Goal: Task Accomplishment & Management: Complete application form

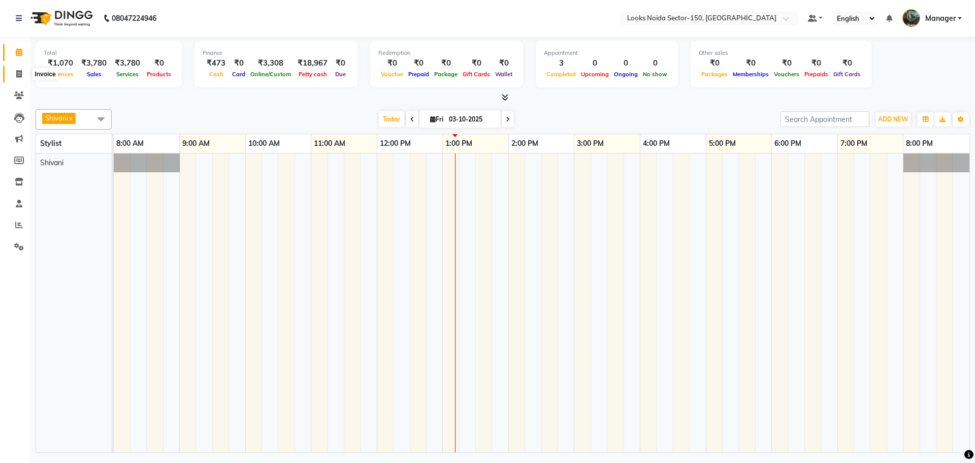
drag, startPoint x: 16, startPoint y: 77, endPoint x: 25, endPoint y: 79, distance: 9.4
click at [16, 77] on icon at bounding box center [19, 74] width 6 height 8
select select "service"
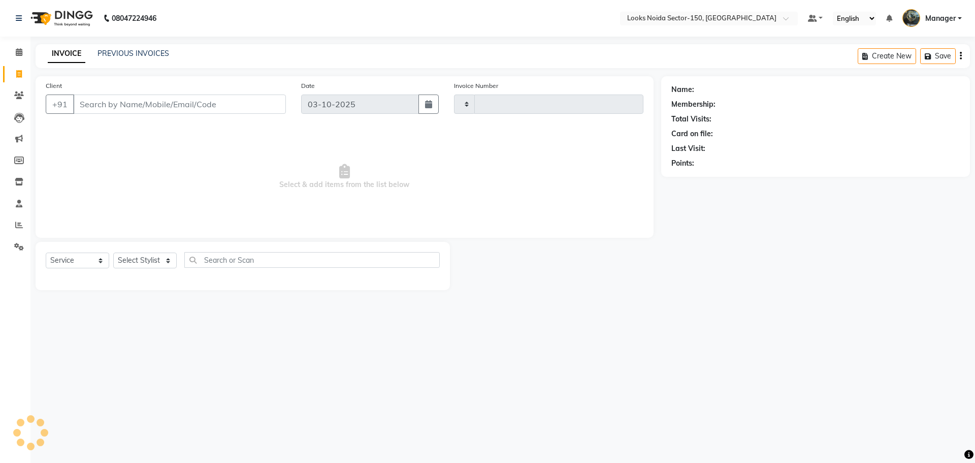
type input "1144"
select select "8587"
click at [159, 103] on input "Client" at bounding box center [179, 103] width 213 height 19
type input "9810550488"
select select "1: Object"
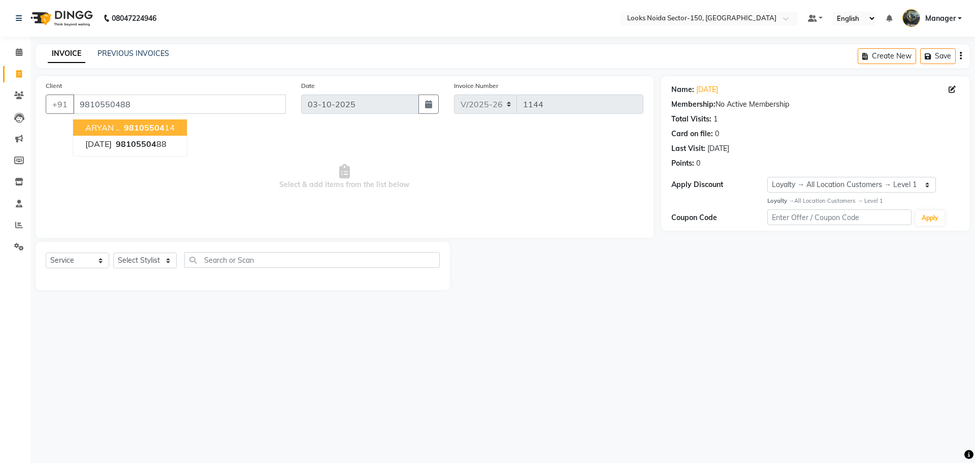
click at [517, 280] on div at bounding box center [555, 266] width 211 height 48
drag, startPoint x: 149, startPoint y: 264, endPoint x: 153, endPoint y: 259, distance: 6.2
click at [149, 264] on select "Select Stylist Amir_BRB Ankita_Pdct Arshad Counter_Sales Deepa Faizan_pdct Farm…" at bounding box center [145, 260] width 64 height 16
select select "85537"
click at [113, 252] on select "Select Stylist Amir_BRB Ankita_Pdct Arshad Counter_Sales Deepa Faizan_pdct Farm…" at bounding box center [145, 260] width 64 height 16
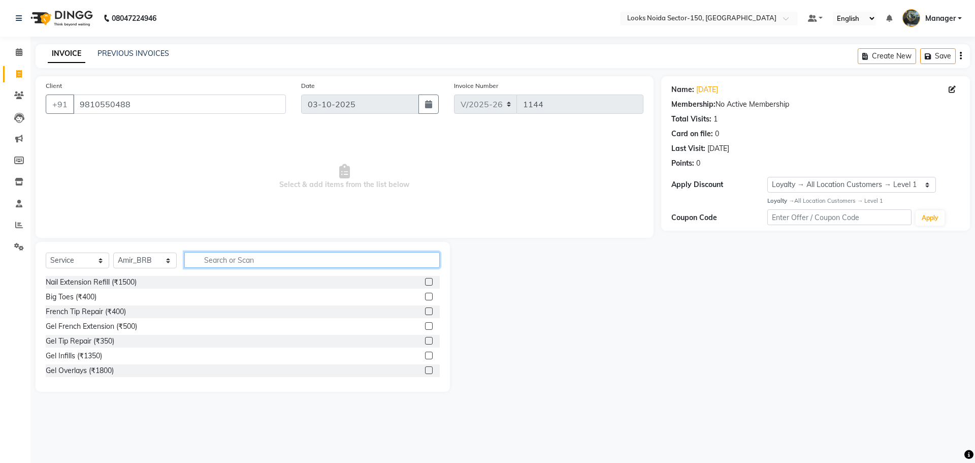
click at [266, 259] on input "text" at bounding box center [312, 260] width 256 height 16
type input "CUT"
click at [425, 298] on label at bounding box center [429, 297] width 8 height 8
click at [425, 298] on input "checkbox" at bounding box center [428, 297] width 7 height 7
checkbox input "true"
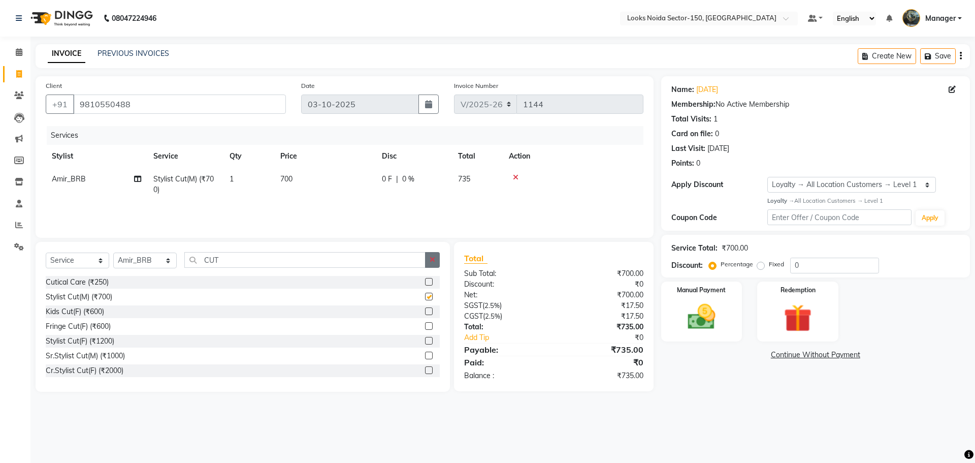
click at [436, 256] on button "button" at bounding box center [432, 260] width 15 height 16
click at [397, 258] on input "text" at bounding box center [312, 260] width 256 height 16
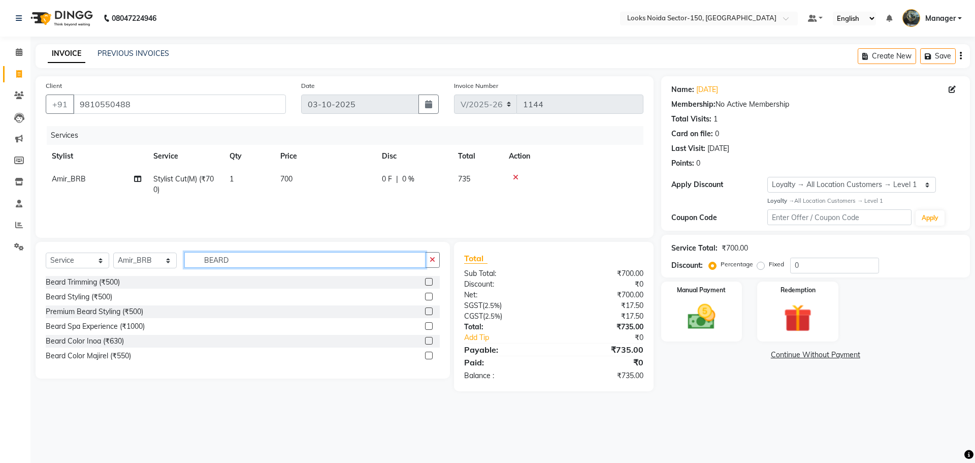
type input "BEARD"
click at [428, 282] on label at bounding box center [429, 282] width 8 height 8
click at [428, 282] on input "checkbox" at bounding box center [428, 282] width 7 height 7
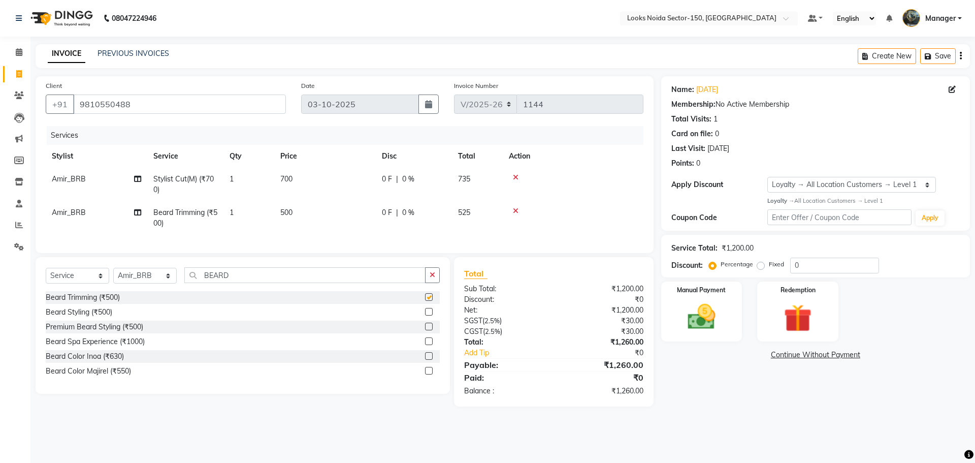
checkbox input "false"
click at [305, 225] on td "500" at bounding box center [325, 218] width 102 height 34
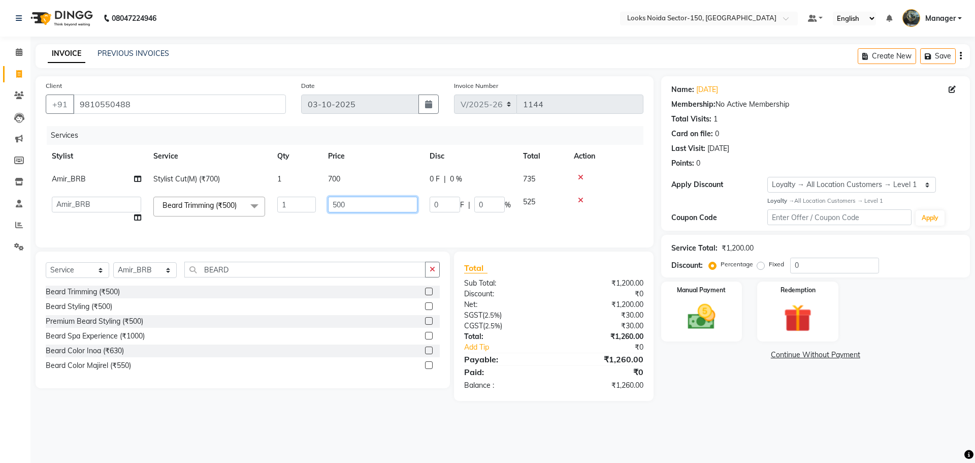
drag, startPoint x: 343, startPoint y: 202, endPoint x: 350, endPoint y: 205, distance: 7.6
click at [344, 203] on input "500" at bounding box center [372, 205] width 89 height 16
drag, startPoint x: 345, startPoint y: 153, endPoint x: 362, endPoint y: 187, distance: 38.2
click at [356, 178] on table "Stylist Service Qty Price Disc Total Action Amir_BRB Stylist Cut(M) (₹700) 1 70…" at bounding box center [345, 187] width 598 height 84
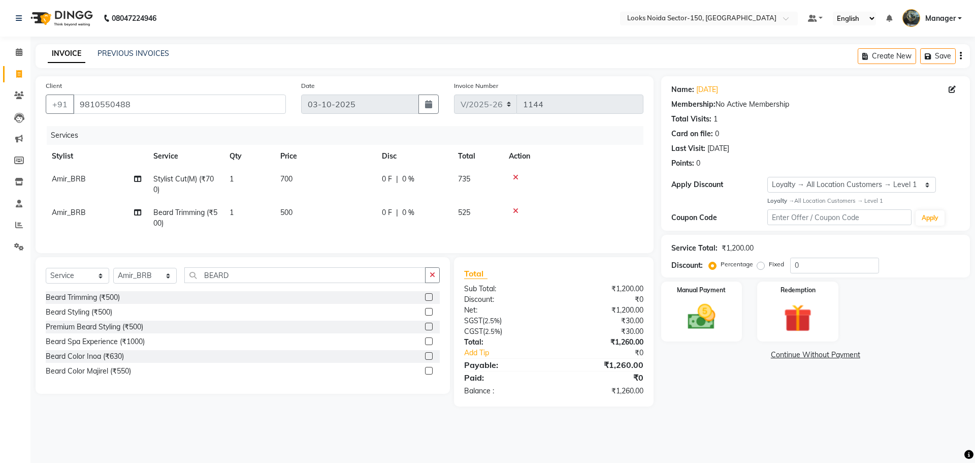
click at [303, 209] on td "500" at bounding box center [325, 218] width 102 height 34
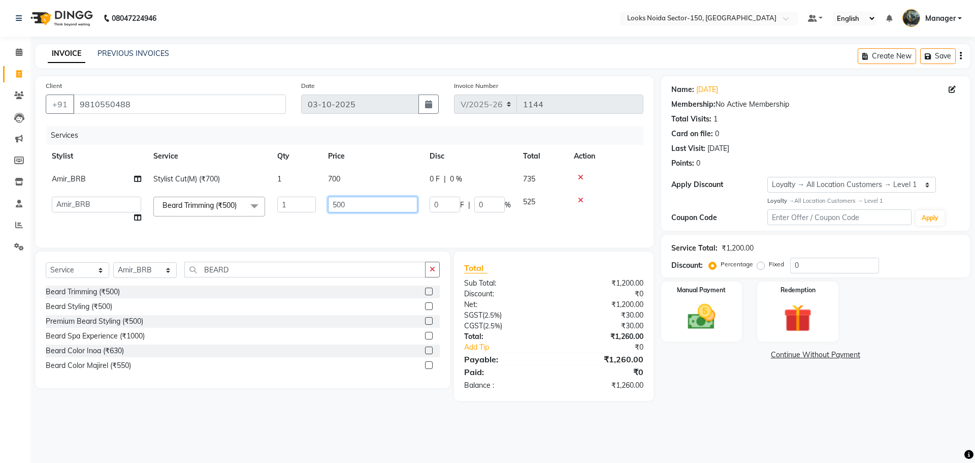
click at [353, 211] on input "500" at bounding box center [372, 205] width 89 height 16
type input "5"
type input "350"
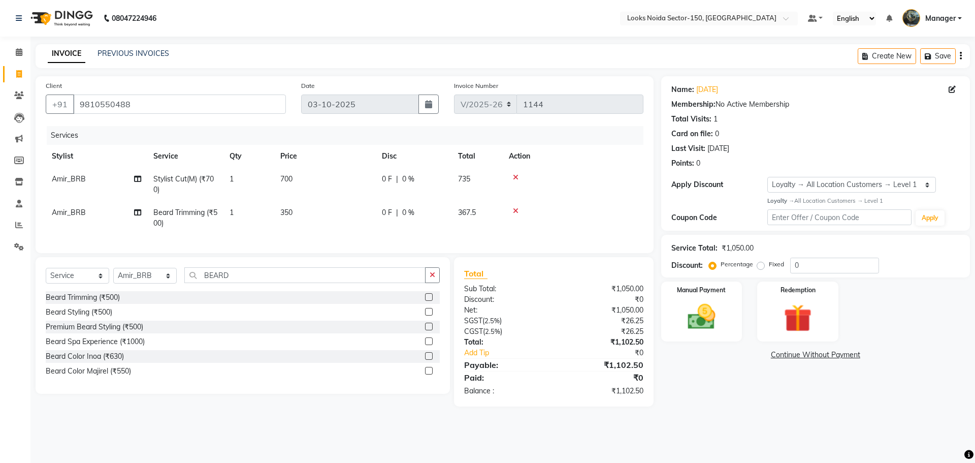
click at [421, 437] on div "08047224946 Select Location × Looks Noida Sector-150, Uttar Pradesh Default Pan…" at bounding box center [487, 231] width 975 height 463
click at [720, 320] on img at bounding box center [701, 317] width 47 height 34
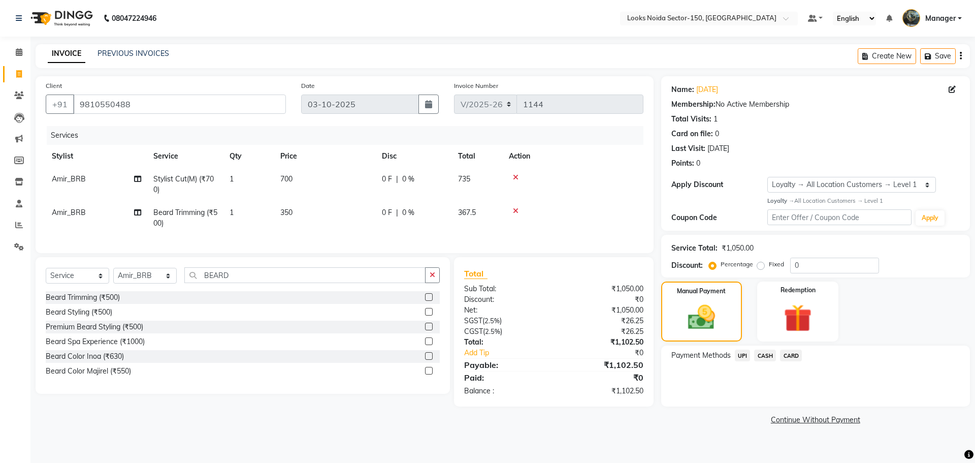
click at [769, 265] on label "Fixed" at bounding box center [776, 264] width 15 height 9
click at [760, 265] on input "Fixed" at bounding box center [763, 264] width 7 height 7
radio input "true"
click at [809, 263] on input "0" at bounding box center [835, 266] width 89 height 16
type input "1"
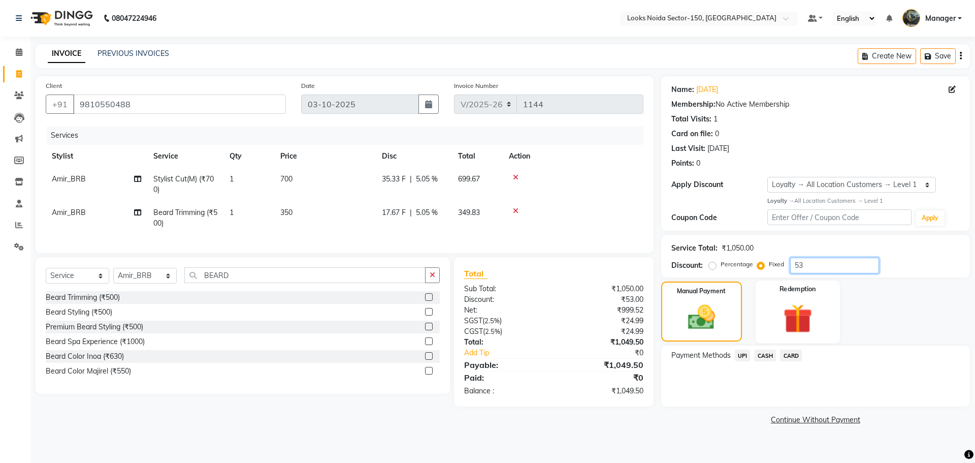
type input "5"
type input "3"
click at [771, 356] on span "CASH" at bounding box center [765, 356] width 22 height 12
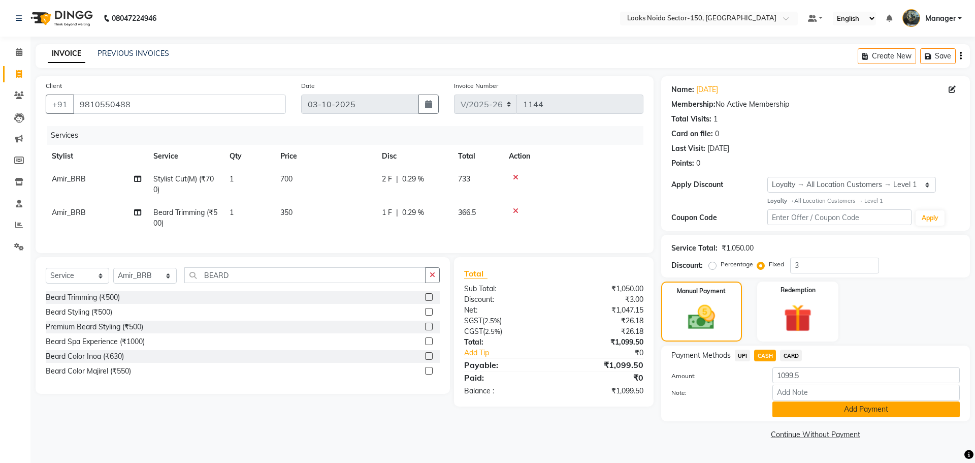
click at [777, 409] on button "Add Payment" at bounding box center [866, 409] width 187 height 16
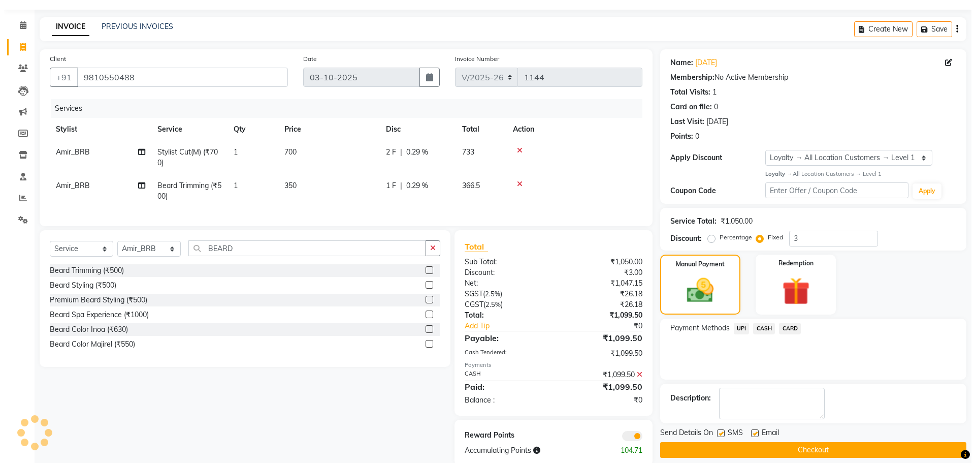
scroll to position [53, 0]
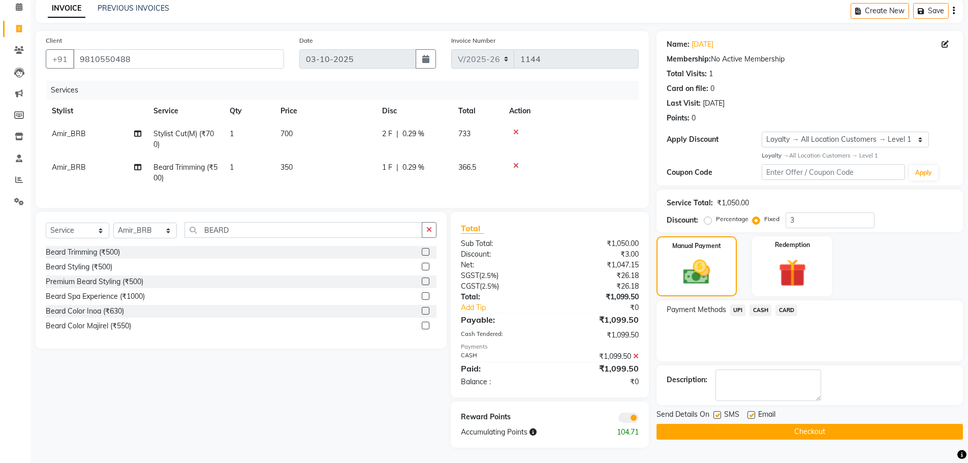
click at [630, 422] on span at bounding box center [628, 418] width 20 height 10
click at [639, 419] on input "checkbox" at bounding box center [639, 419] width 0 height 0
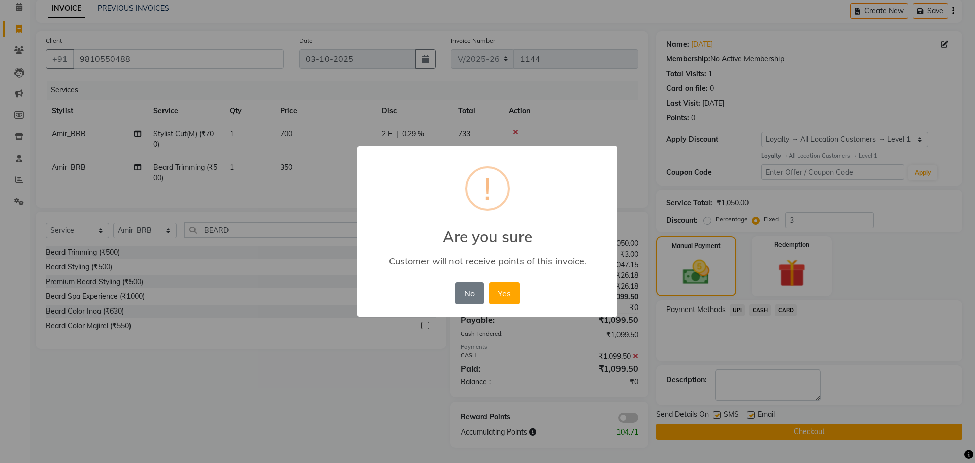
click at [589, 358] on div "× ! Are you sure Customer will not receive points of this invoice. No No Yes" at bounding box center [487, 231] width 975 height 463
click at [516, 296] on button "Yes" at bounding box center [504, 293] width 31 height 22
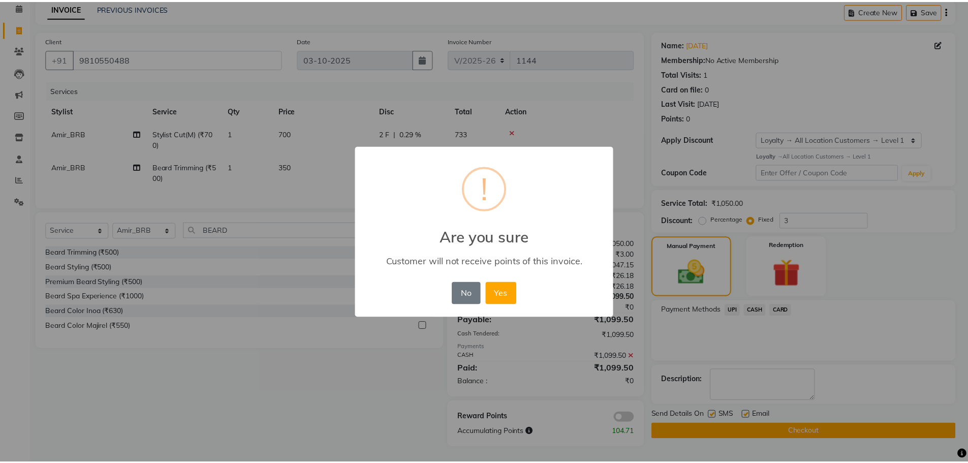
scroll to position [38, 0]
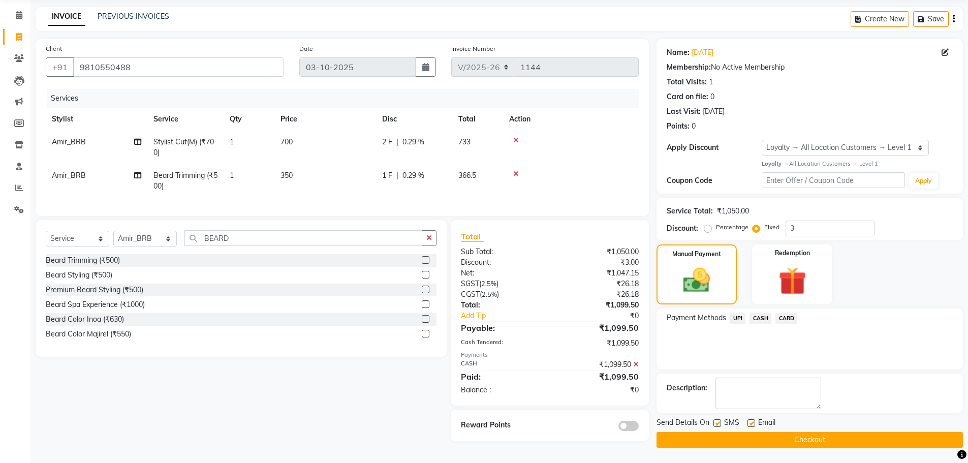
click at [697, 440] on button "Checkout" at bounding box center [809, 440] width 306 height 16
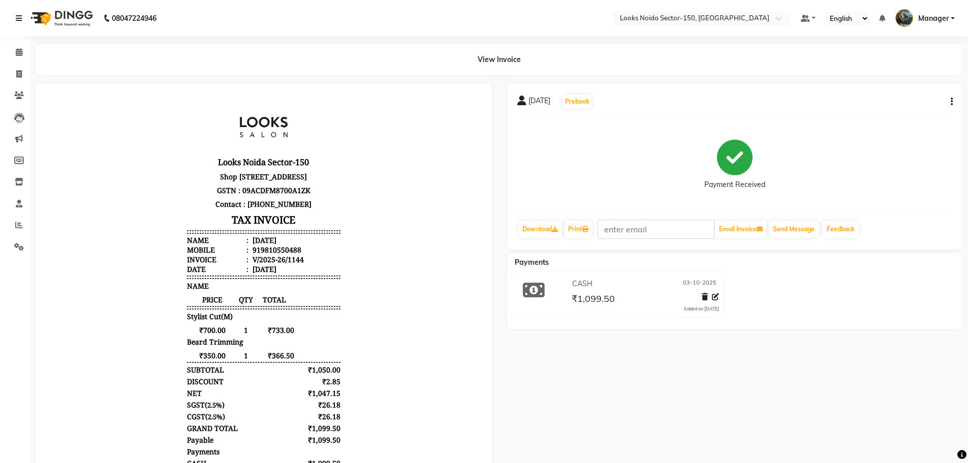
click at [19, 17] on icon at bounding box center [19, 18] width 6 height 7
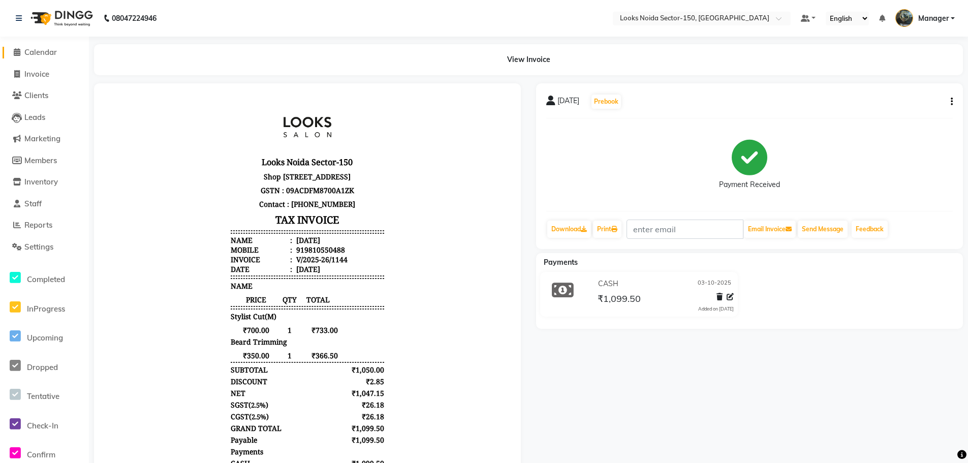
click at [46, 55] on span "Calendar" at bounding box center [40, 52] width 33 height 10
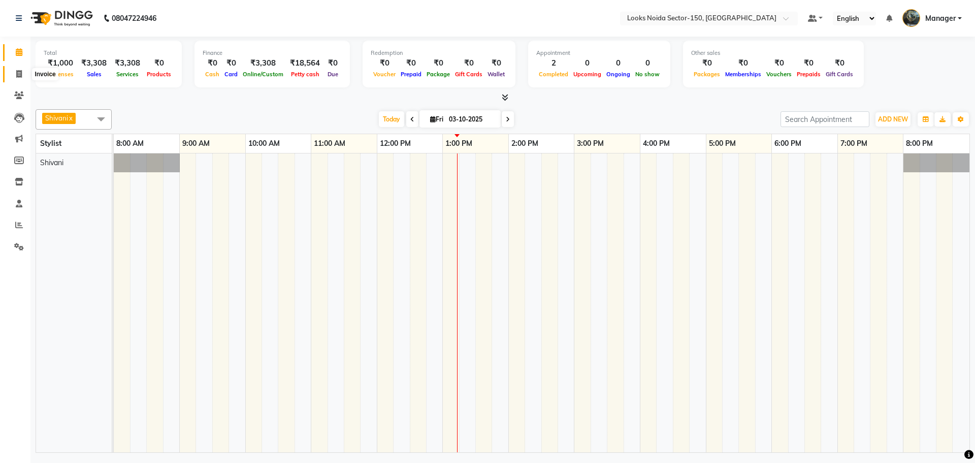
click at [23, 76] on span at bounding box center [19, 75] width 18 height 12
select select "8587"
select select "service"
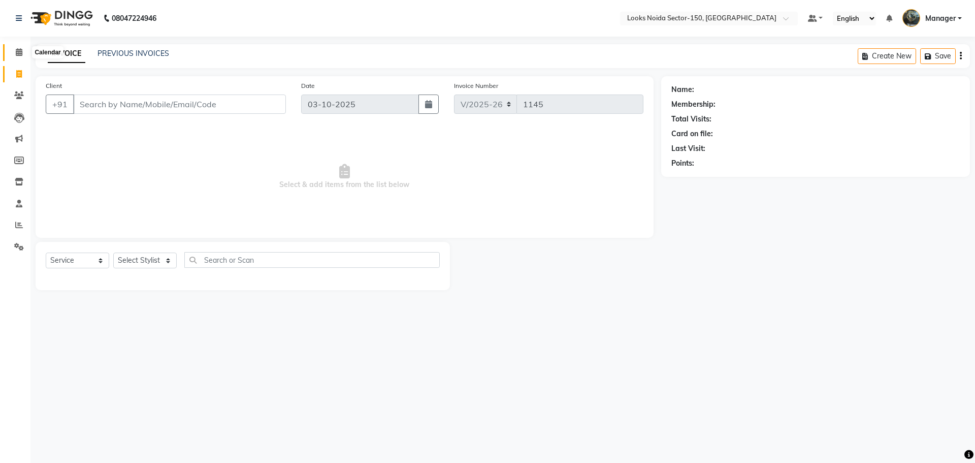
click at [20, 57] on span at bounding box center [19, 53] width 18 height 12
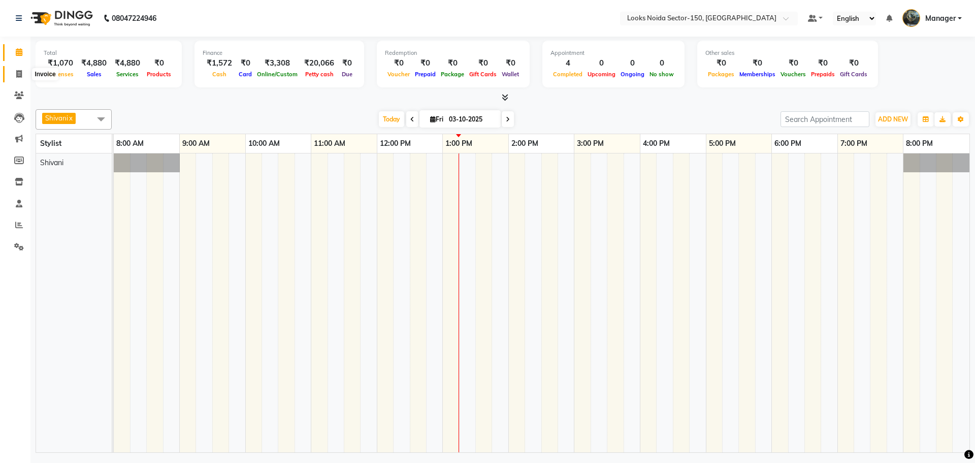
click at [18, 76] on icon at bounding box center [19, 74] width 6 height 8
select select "service"
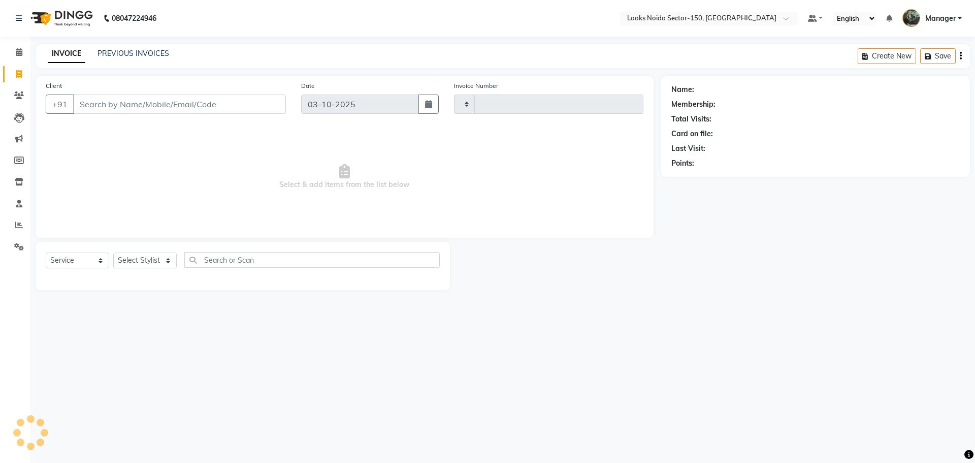
type input "1145"
select select "8587"
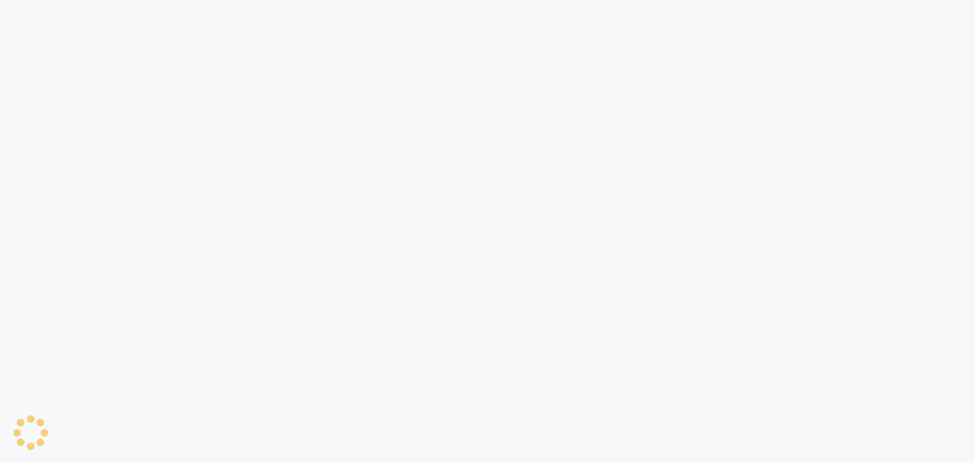
select select "service"
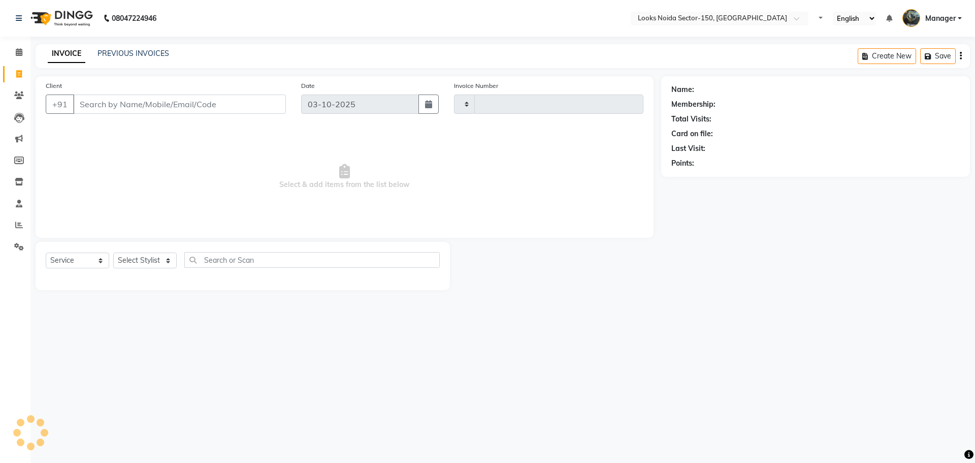
type input "1145"
select select "8587"
click at [19, 75] on icon at bounding box center [19, 74] width 6 height 8
select select "service"
click at [17, 55] on icon at bounding box center [19, 52] width 7 height 8
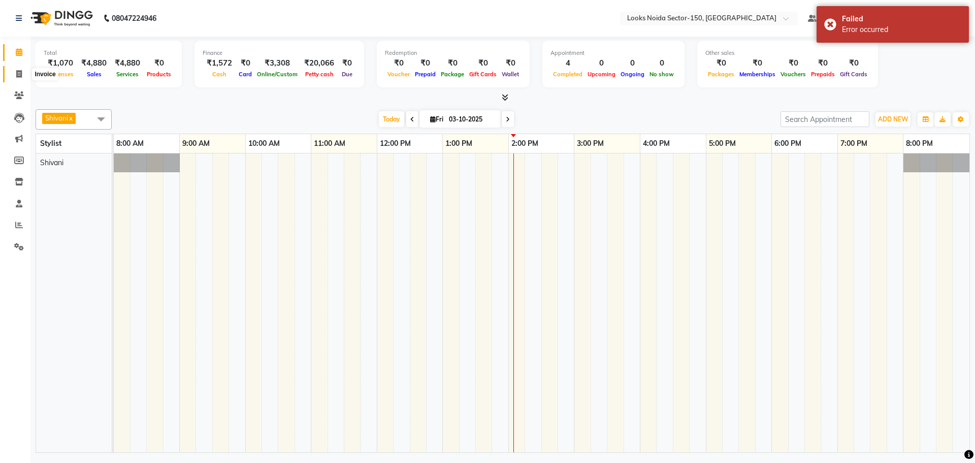
click at [17, 75] on icon at bounding box center [19, 74] width 6 height 8
select select "8587"
select select "service"
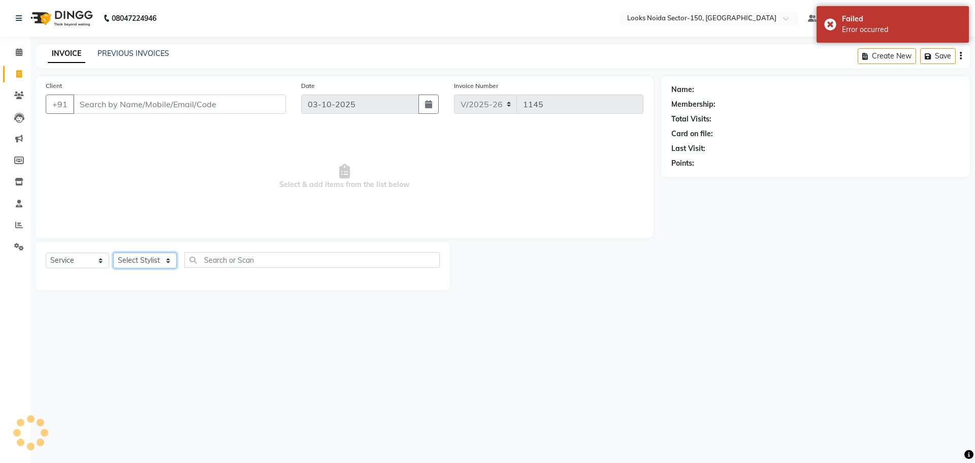
click at [165, 261] on select "Select Stylist Amir_BRB Ankita_Pdct Arshad Counter_Sales Deepa Faizan_pdct Farm…" at bounding box center [145, 260] width 64 height 16
select select "85537"
click at [113, 252] on select "Select Stylist Amir_BRB Ankita_Pdct Arshad Counter_Sales Deepa Faizan_pdct Farm…" at bounding box center [145, 260] width 64 height 16
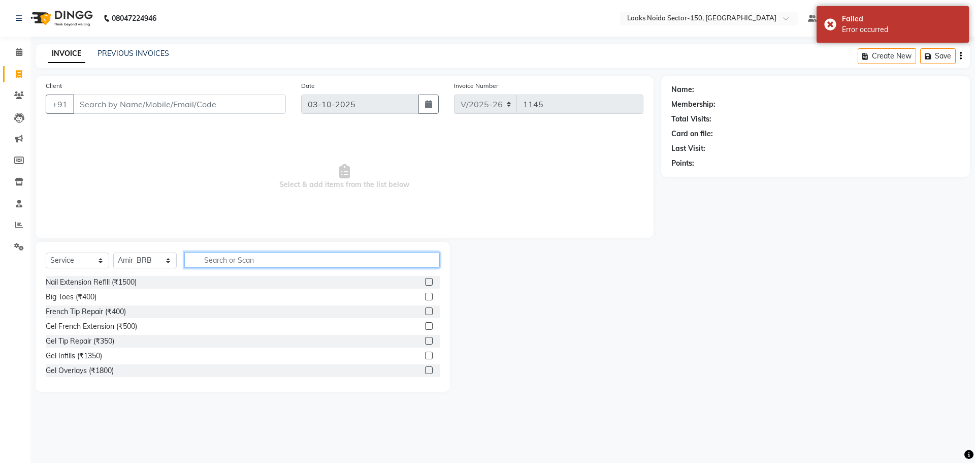
click at [264, 262] on input "text" at bounding box center [312, 260] width 256 height 16
type input "CUT"
click at [425, 297] on label at bounding box center [429, 297] width 8 height 8
click at [425, 297] on input "checkbox" at bounding box center [428, 297] width 7 height 7
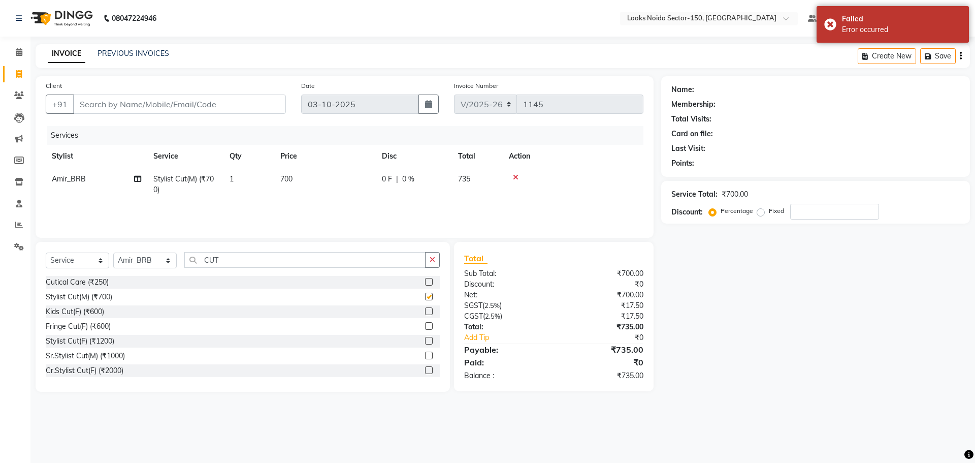
checkbox input "false"
click at [194, 98] on input "Client" at bounding box center [179, 103] width 213 height 19
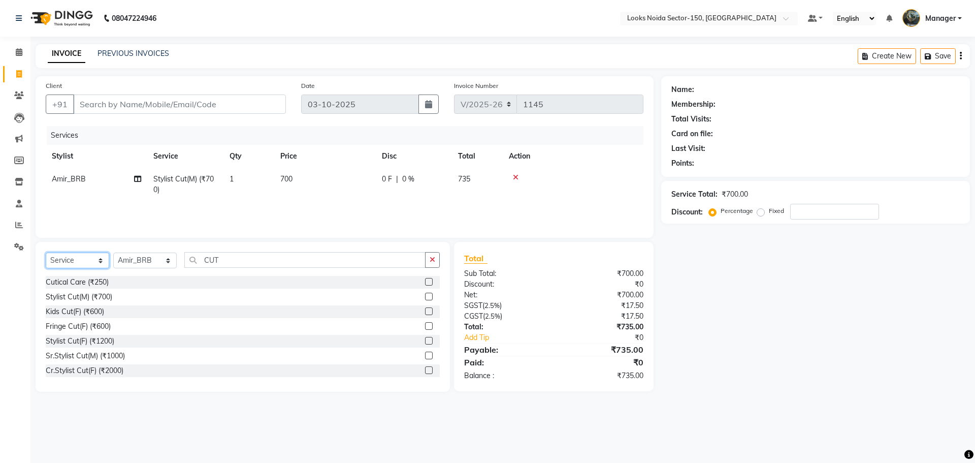
click at [104, 257] on select "Select Service Product Membership Package Voucher Prepaid Gift Card" at bounding box center [78, 260] width 64 height 16
select select "product"
click at [46, 252] on select "Select Service Product Membership Package Voucher Prepaid Gift Card" at bounding box center [78, 260] width 64 height 16
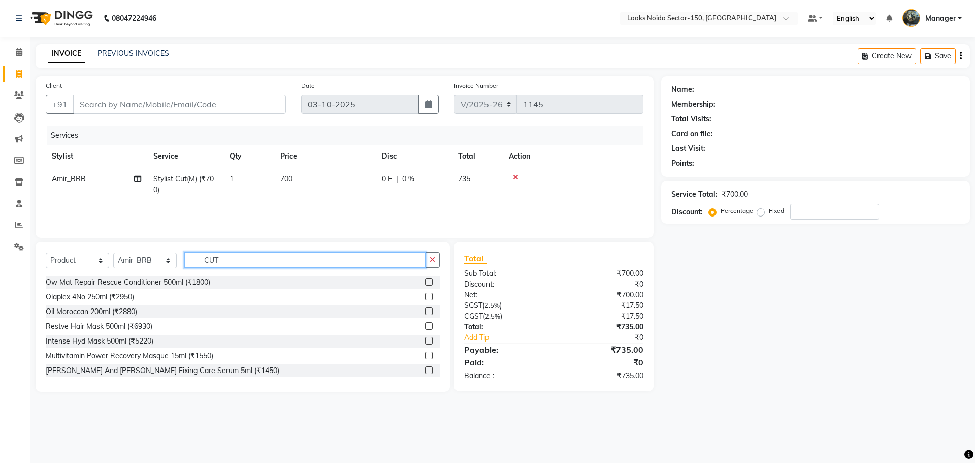
click at [299, 254] on input "CUT" at bounding box center [304, 260] width 241 height 16
type input "C"
type input "7640153994745"
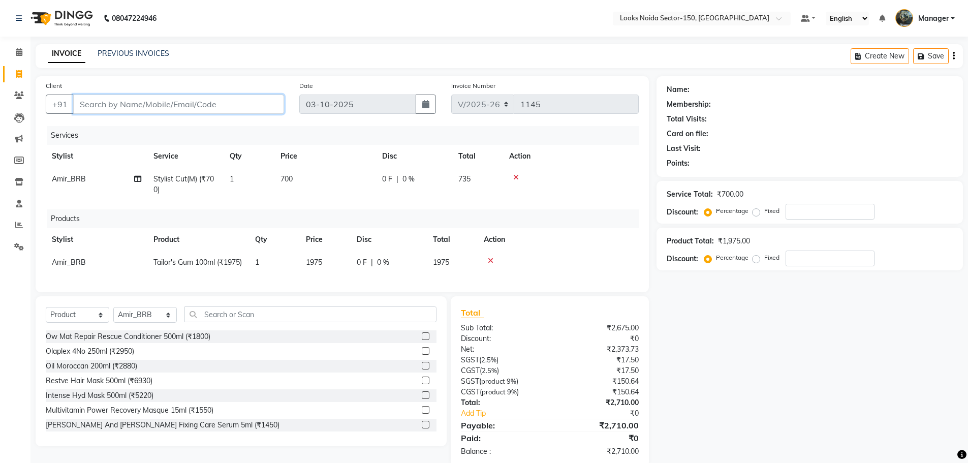
click at [233, 106] on input "Client" at bounding box center [178, 103] width 211 height 19
click at [240, 106] on input "Client" at bounding box center [178, 103] width 211 height 19
type input "9"
type input "0"
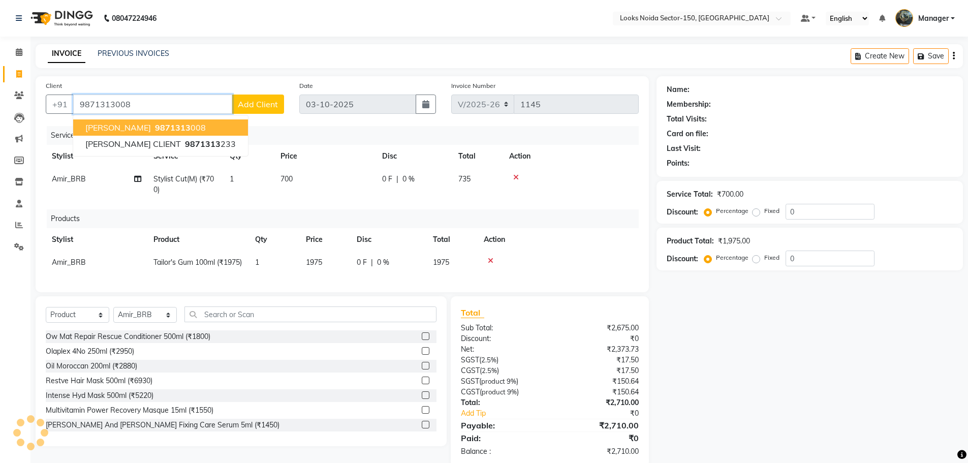
type input "9871313008"
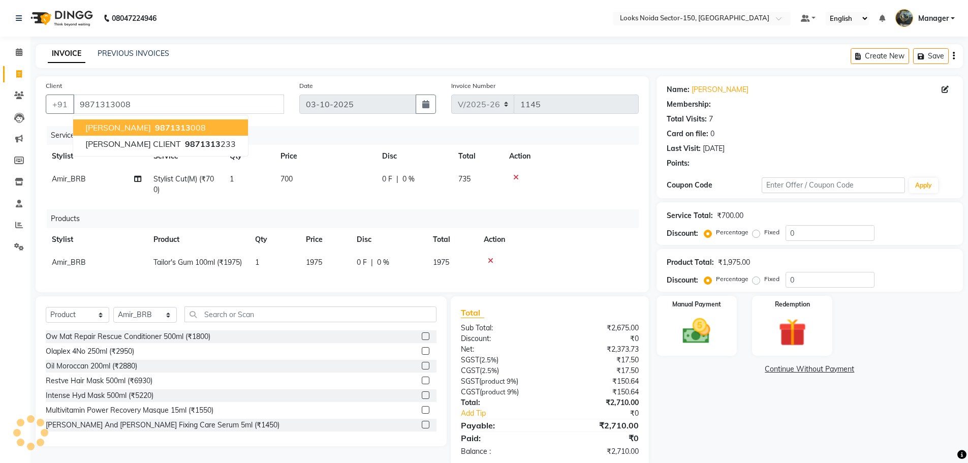
select select "1: Object"
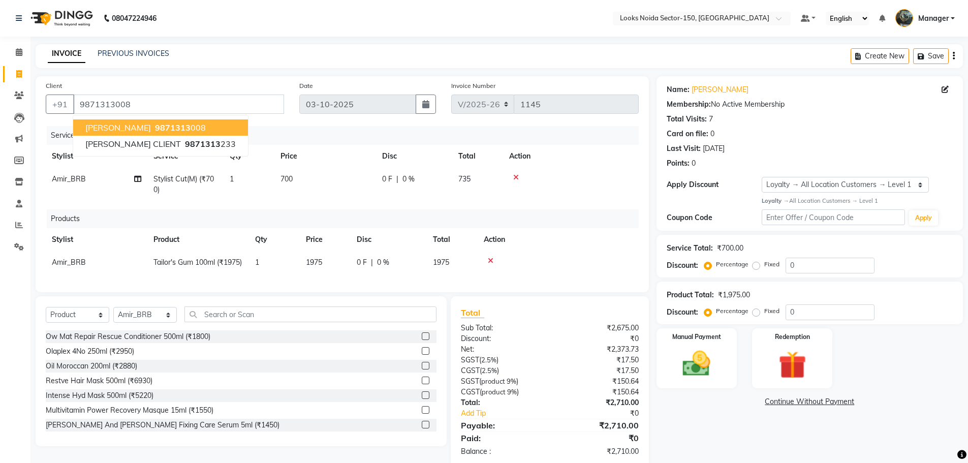
click at [324, 133] on div "Services" at bounding box center [346, 135] width 599 height 19
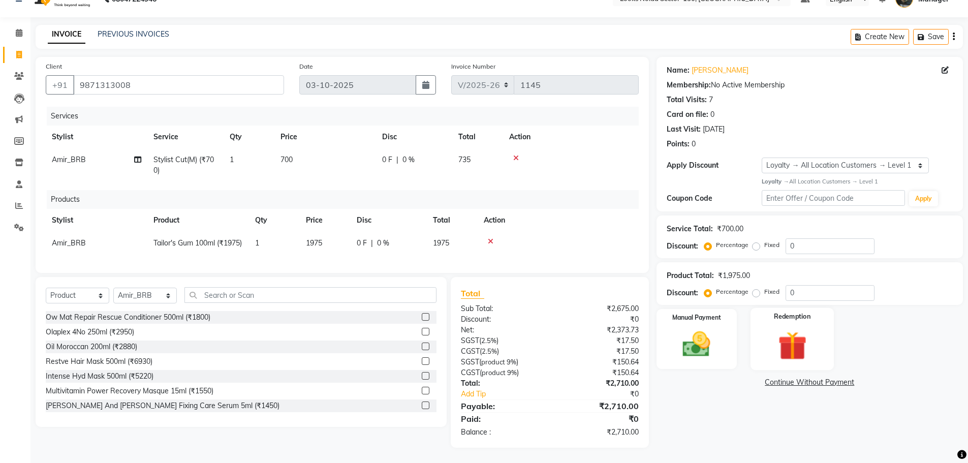
scroll to position [38, 0]
click at [717, 332] on img at bounding box center [696, 344] width 47 height 33
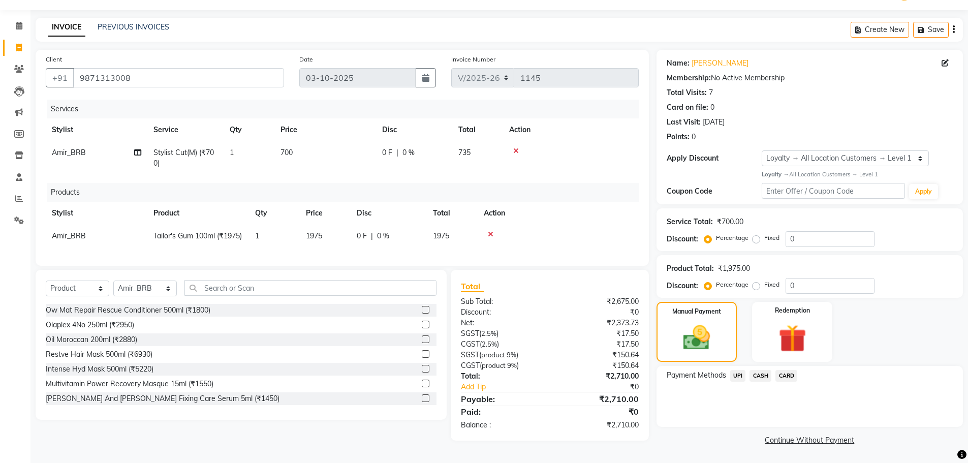
click at [739, 370] on span "UPI" at bounding box center [738, 376] width 16 height 12
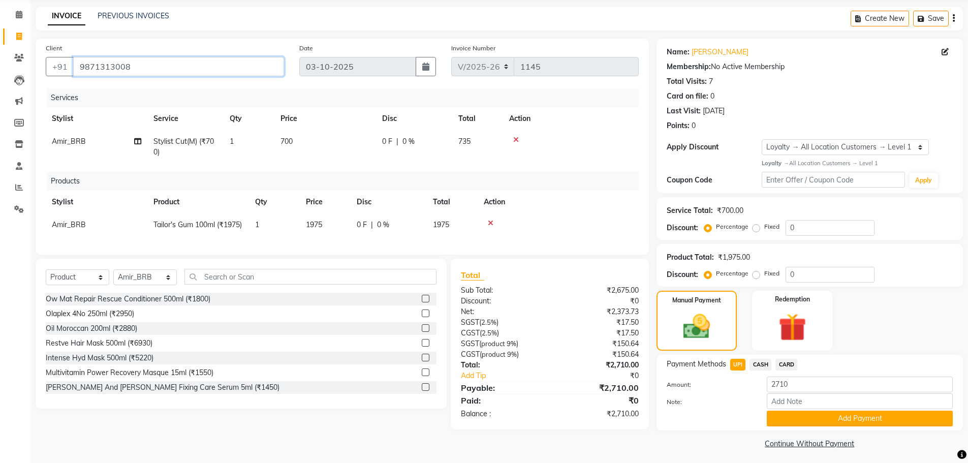
drag, startPoint x: 80, startPoint y: 66, endPoint x: 147, endPoint y: 69, distance: 66.6
click at [147, 69] on input "9871313008" at bounding box center [178, 66] width 211 height 19
click at [151, 65] on input "9871313008" at bounding box center [178, 66] width 211 height 19
drag, startPoint x: 81, startPoint y: 64, endPoint x: 141, endPoint y: 72, distance: 61.1
click at [141, 72] on input "9871313008" at bounding box center [178, 66] width 211 height 19
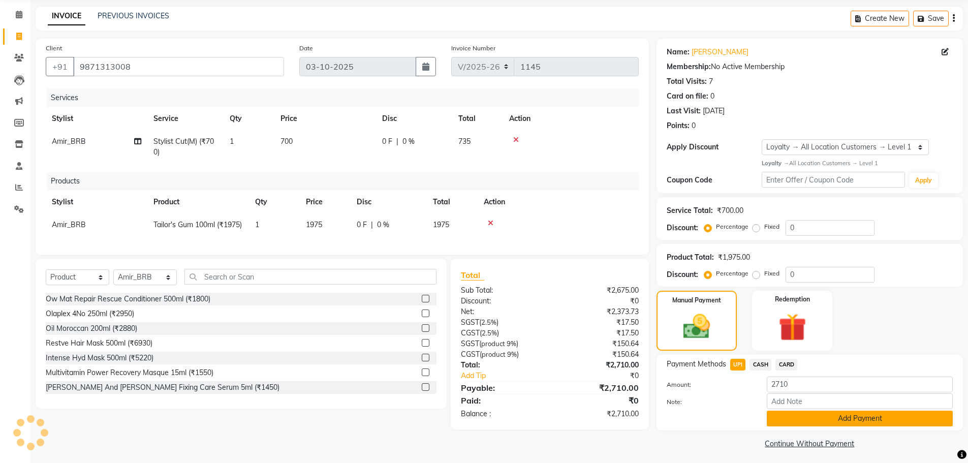
click at [788, 413] on button "Add Payment" at bounding box center [860, 418] width 186 height 16
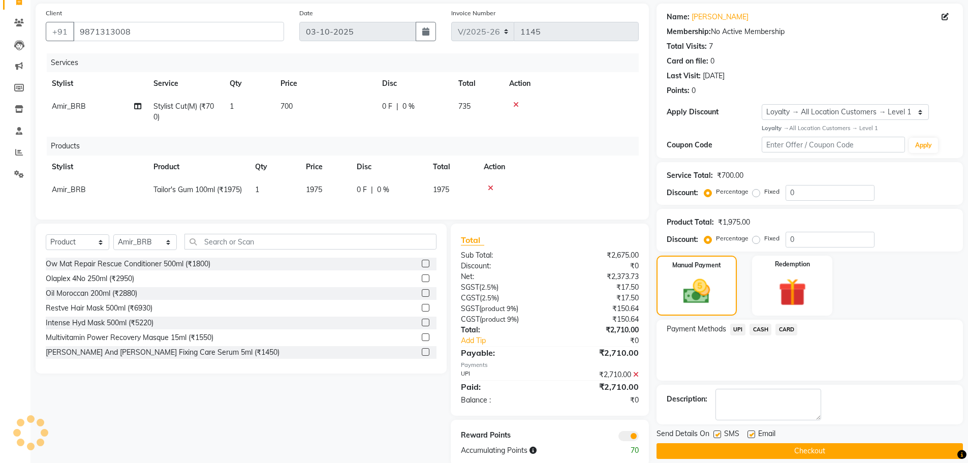
scroll to position [109, 0]
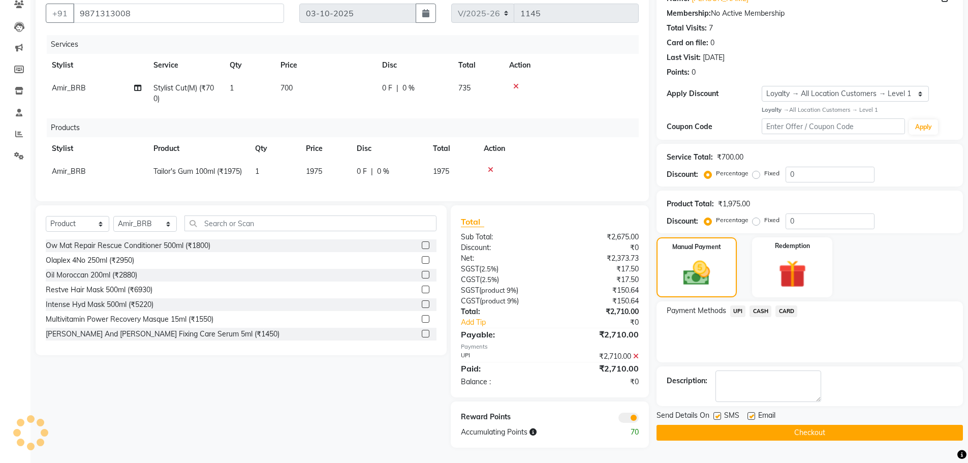
click at [753, 412] on label at bounding box center [751, 416] width 8 height 8
click at [753, 413] on input "checkbox" at bounding box center [750, 416] width 7 height 7
checkbox input "false"
click at [719, 412] on label at bounding box center [717, 416] width 8 height 8
click at [719, 413] on input "checkbox" at bounding box center [716, 416] width 7 height 7
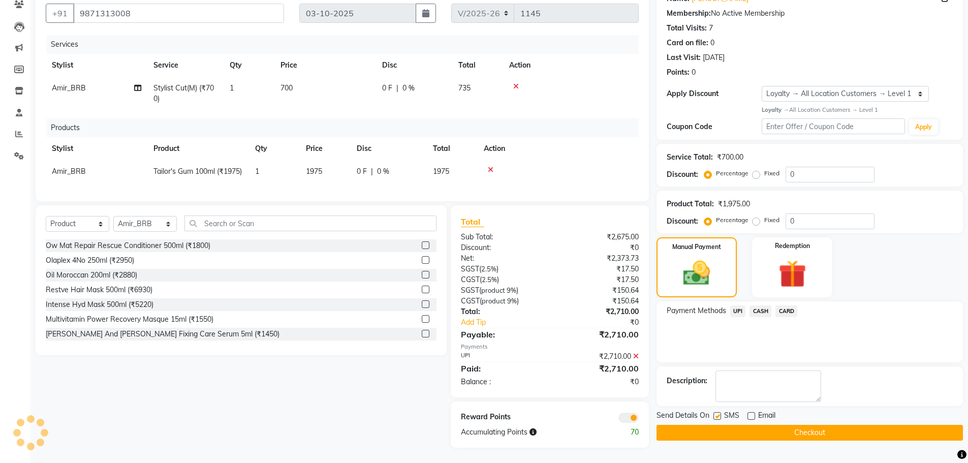
checkbox input "false"
click at [729, 425] on button "Checkout" at bounding box center [809, 433] width 306 height 16
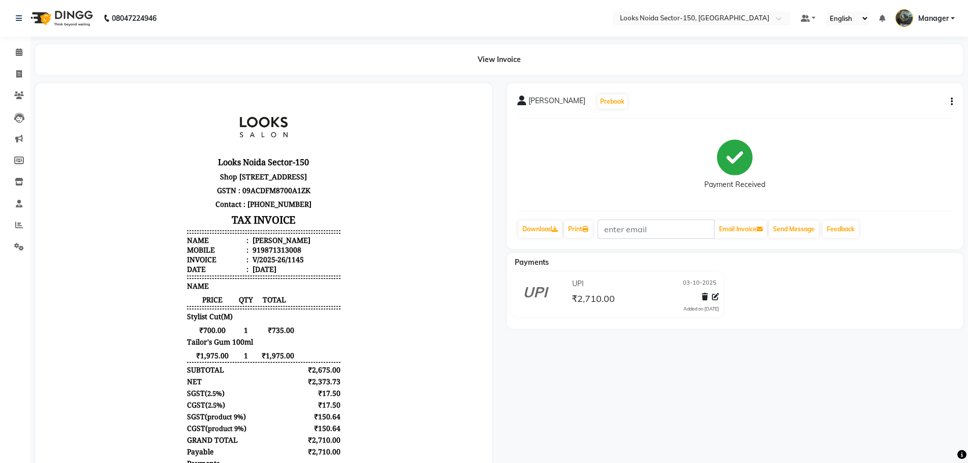
drag, startPoint x: 708, startPoint y: 431, endPoint x: 571, endPoint y: 399, distance: 140.9
click at [578, 400] on div "SUMIT verma Prebook Payment Received Download Print Email Invoice Send Message …" at bounding box center [734, 315] width 471 height 465
click at [18, 19] on icon at bounding box center [19, 18] width 6 height 7
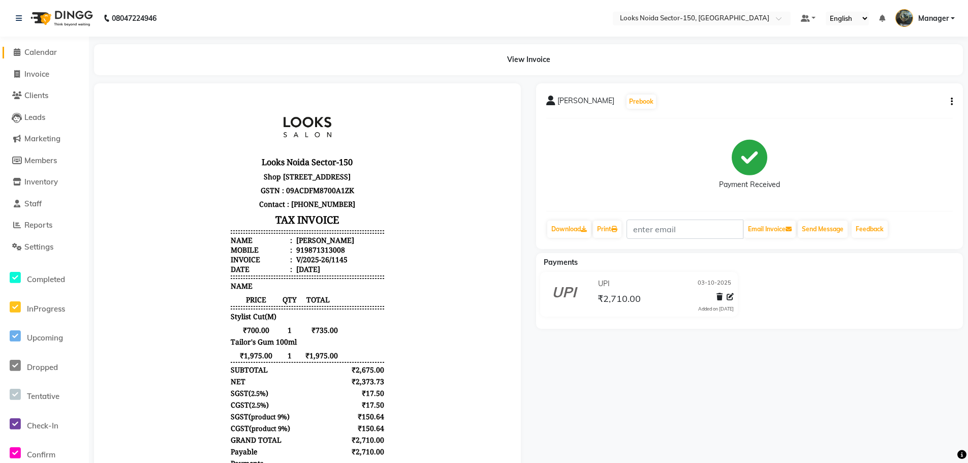
click at [30, 50] on span "Calendar" at bounding box center [40, 52] width 33 height 10
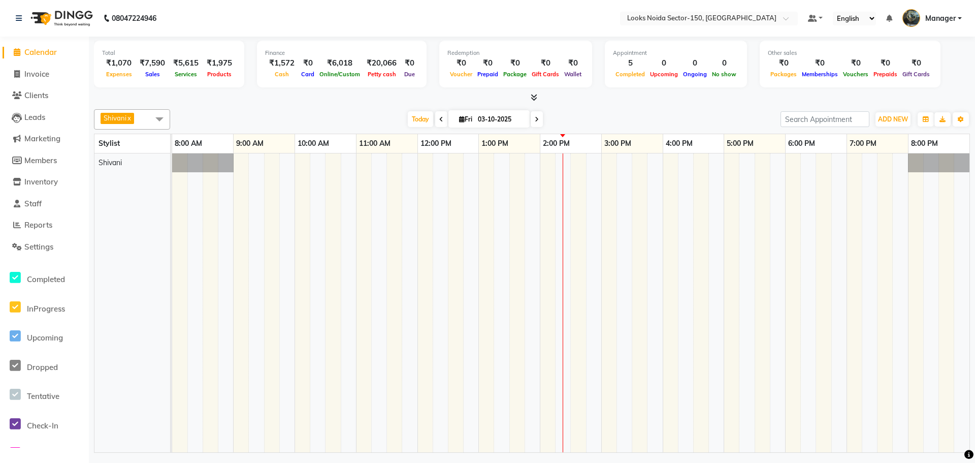
click at [48, 55] on span "Calendar" at bounding box center [40, 52] width 33 height 10
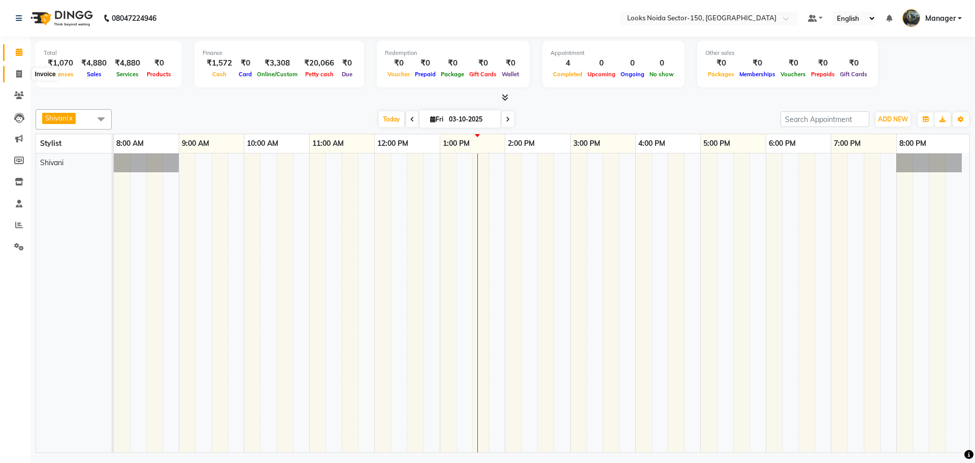
click at [13, 71] on span at bounding box center [19, 75] width 18 height 12
select select "service"
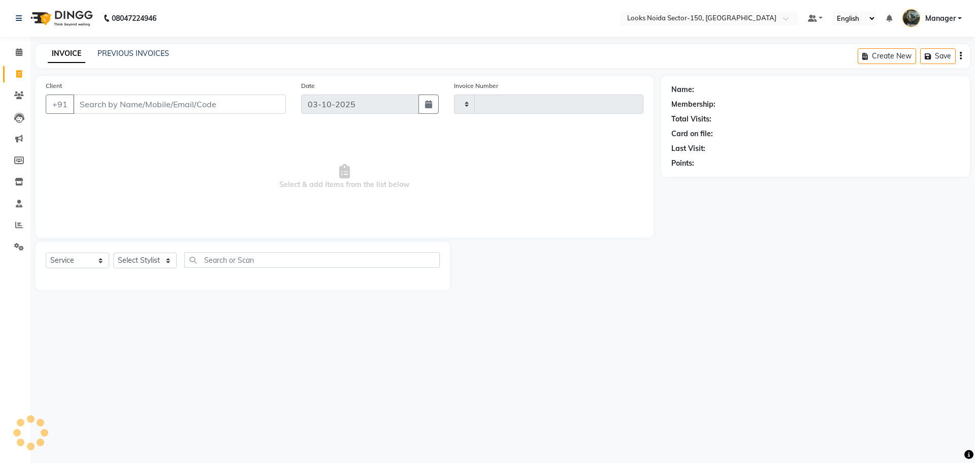
type input "1145"
select select "8587"
click at [157, 52] on link "PREVIOUS INVOICES" at bounding box center [134, 53] width 72 height 9
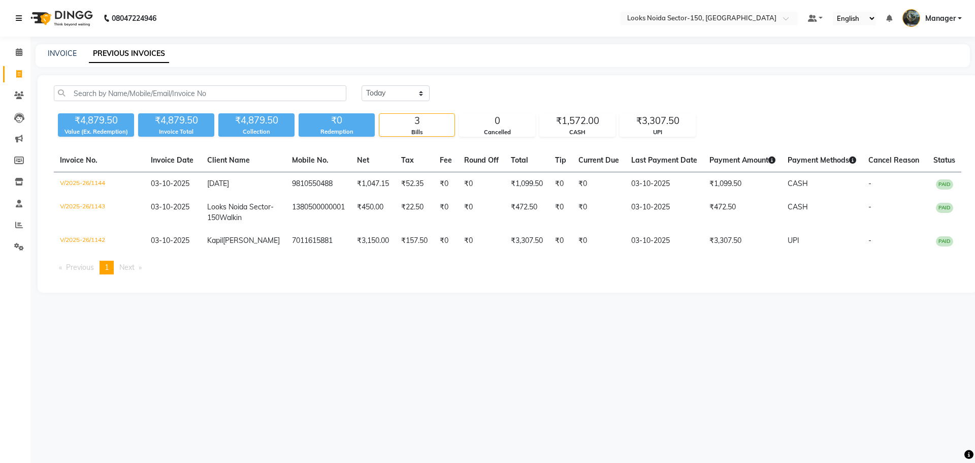
click at [20, 17] on icon at bounding box center [19, 18] width 6 height 7
click at [19, 17] on icon at bounding box center [19, 18] width 6 height 7
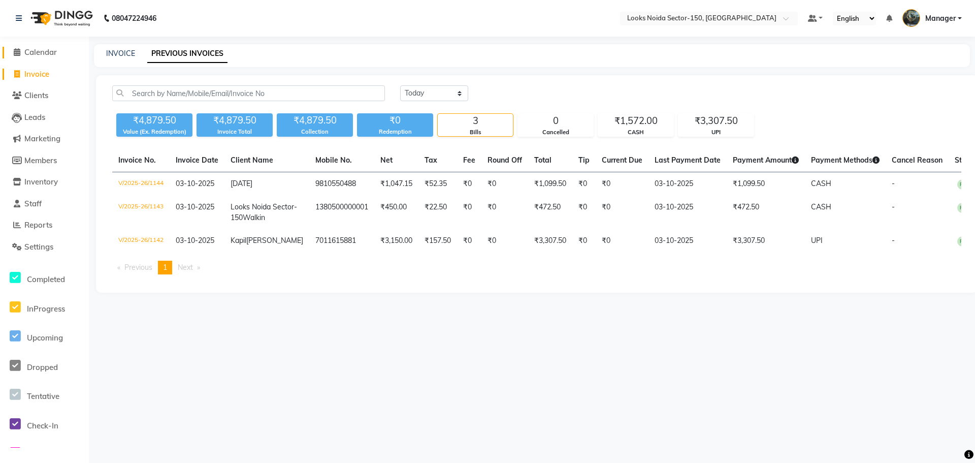
click at [27, 54] on span "Calendar" at bounding box center [40, 52] width 33 height 10
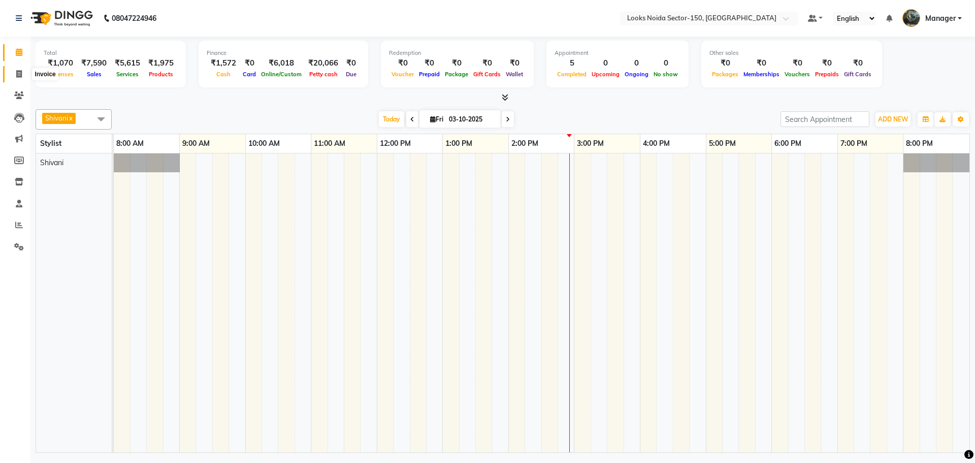
click at [21, 76] on icon at bounding box center [19, 74] width 6 height 8
select select "service"
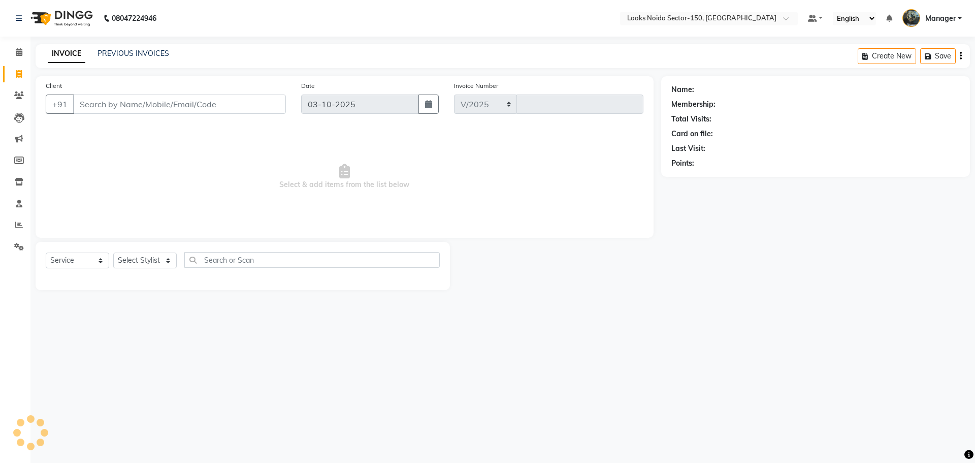
select select "8587"
type input "1146"
click at [164, 255] on select "Select Stylist [PERSON_NAME] Ankita_Pdct Arshad Counter_Sales [PERSON_NAME] Far…" at bounding box center [145, 260] width 64 height 16
select select "85537"
click at [113, 252] on select "Select Stylist [PERSON_NAME] Ankita_Pdct Arshad Counter_Sales [PERSON_NAME] Far…" at bounding box center [145, 260] width 64 height 16
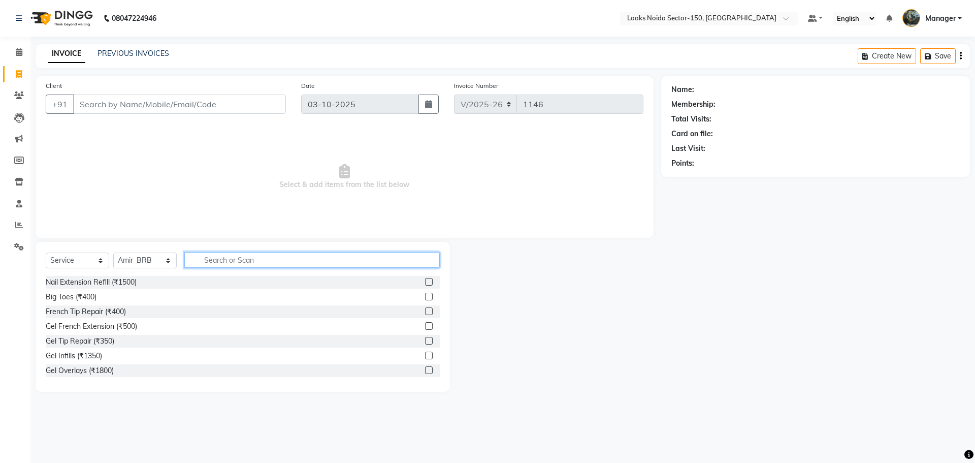
click at [234, 260] on input "text" at bounding box center [312, 260] width 256 height 16
type input "CUT"
click at [414, 299] on div "Stylist Cut(M) (₹700)" at bounding box center [243, 297] width 394 height 13
click at [425, 295] on label at bounding box center [429, 297] width 8 height 8
click at [425, 295] on input "checkbox" at bounding box center [428, 297] width 7 height 7
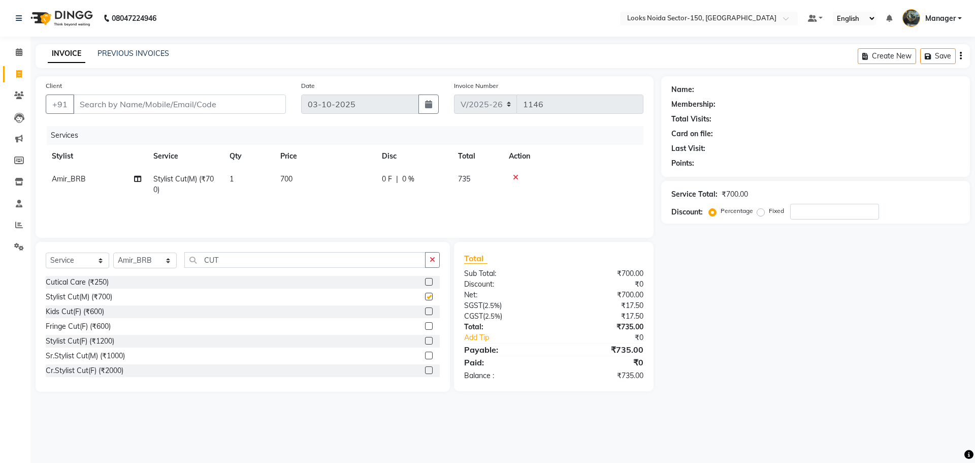
checkbox input "false"
click at [291, 178] on span "700" at bounding box center [286, 178] width 12 height 9
click at [346, 178] on input "700" at bounding box center [372, 182] width 89 height 16
type input "7"
type input "500"
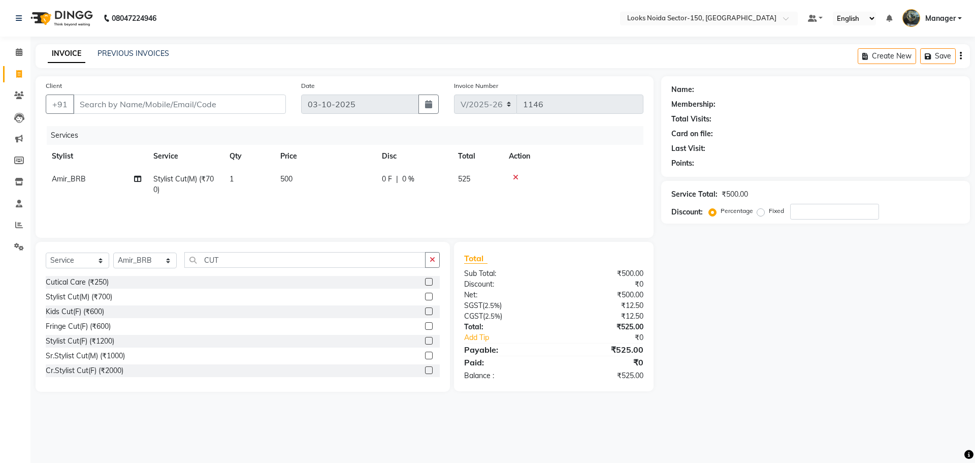
click at [399, 175] on div "0 F | 0 %" at bounding box center [414, 179] width 64 height 11
click at [478, 185] on input "0" at bounding box center [490, 182] width 30 height 16
click at [496, 185] on input "0" at bounding box center [490, 182] width 30 height 16
type input "20"
click at [172, 104] on input "Client" at bounding box center [179, 103] width 213 height 19
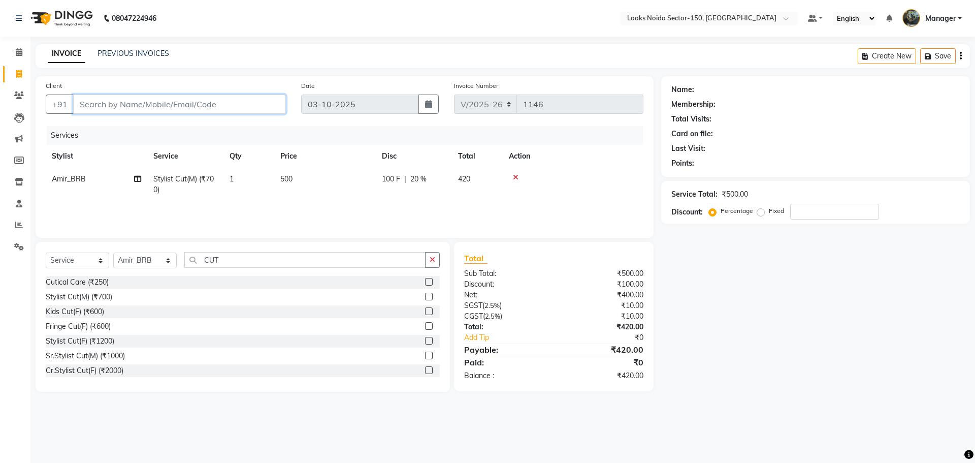
type input "1"
type input "0"
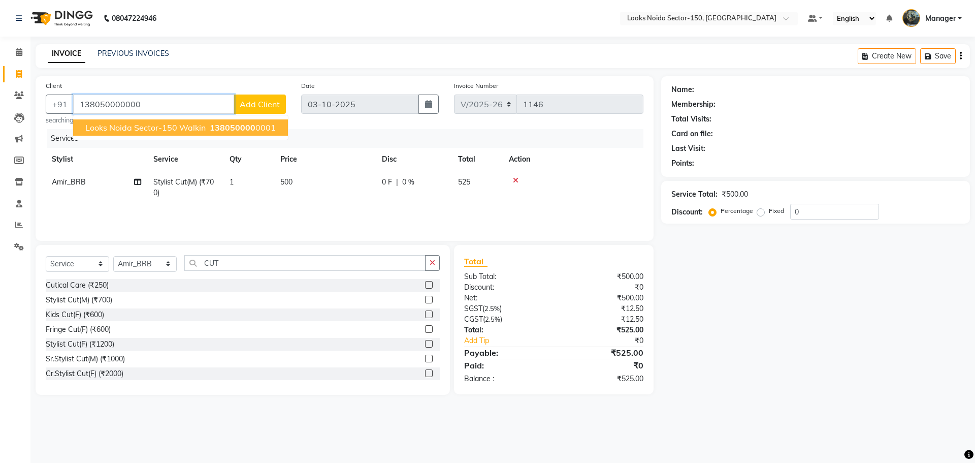
click at [172, 124] on span "Looks Noida Sector-150 Walkin" at bounding box center [145, 127] width 120 height 10
type input "1380500000001"
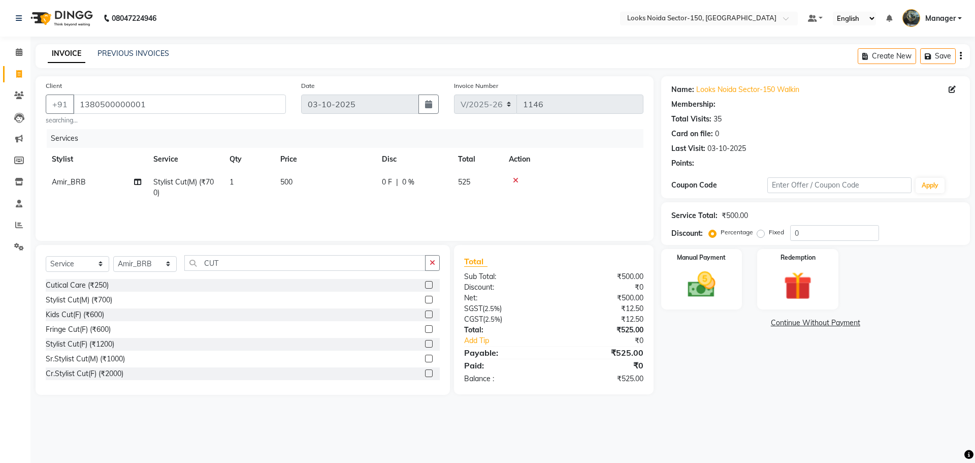
select select "1: Object"
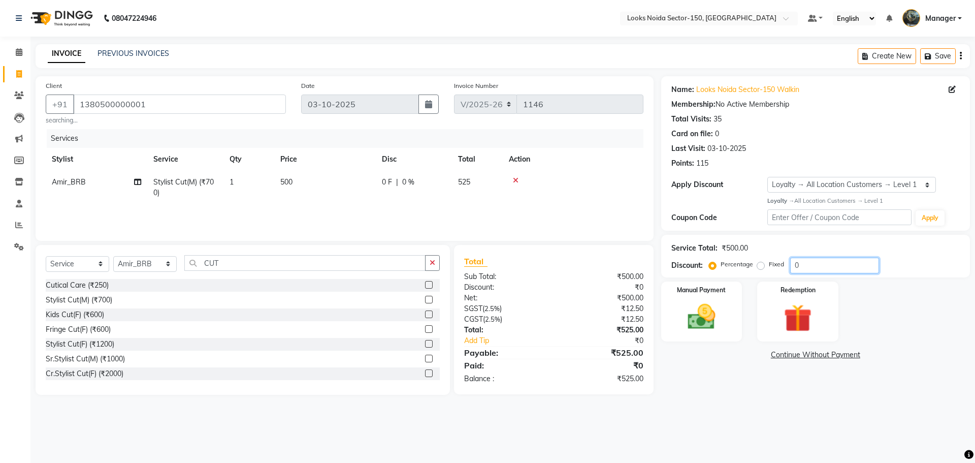
click at [837, 264] on input "0" at bounding box center [835, 266] width 89 height 16
type input "20"
click at [713, 314] on img at bounding box center [701, 317] width 47 height 34
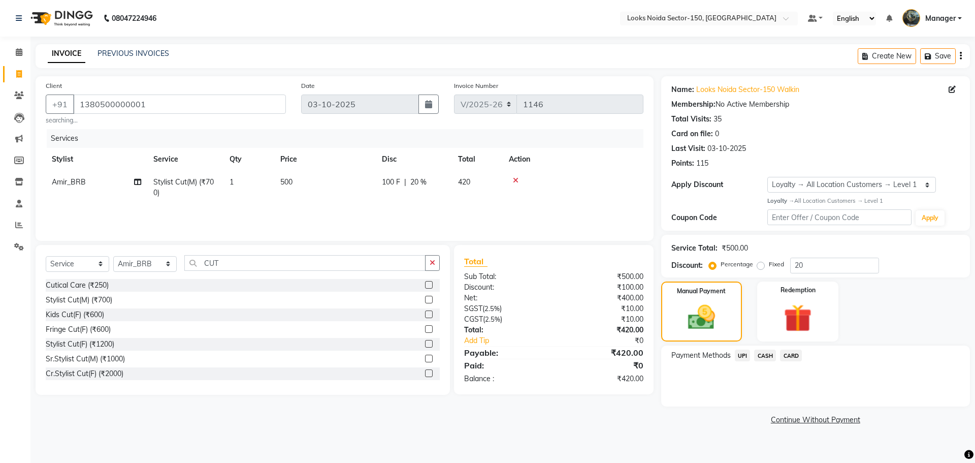
click at [749, 355] on span "UPI" at bounding box center [743, 356] width 16 height 12
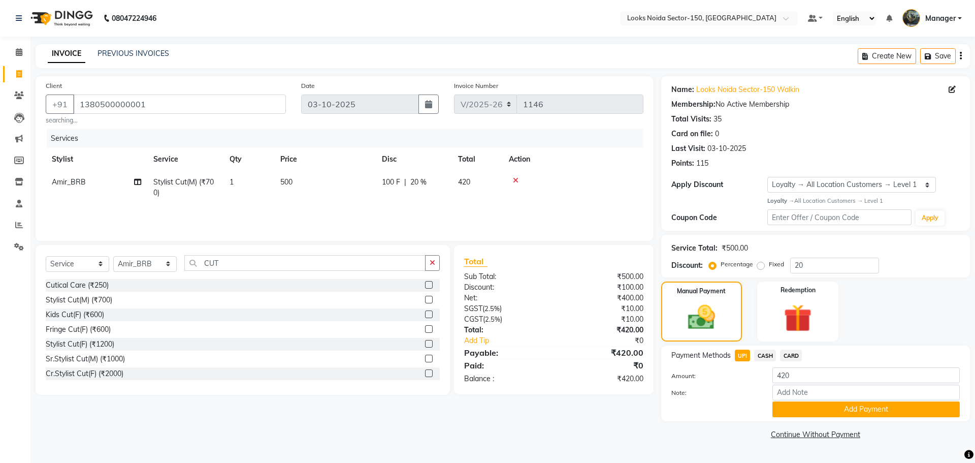
click at [768, 354] on span "CASH" at bounding box center [765, 356] width 22 height 12
click at [804, 410] on button "Add Payment" at bounding box center [866, 409] width 187 height 16
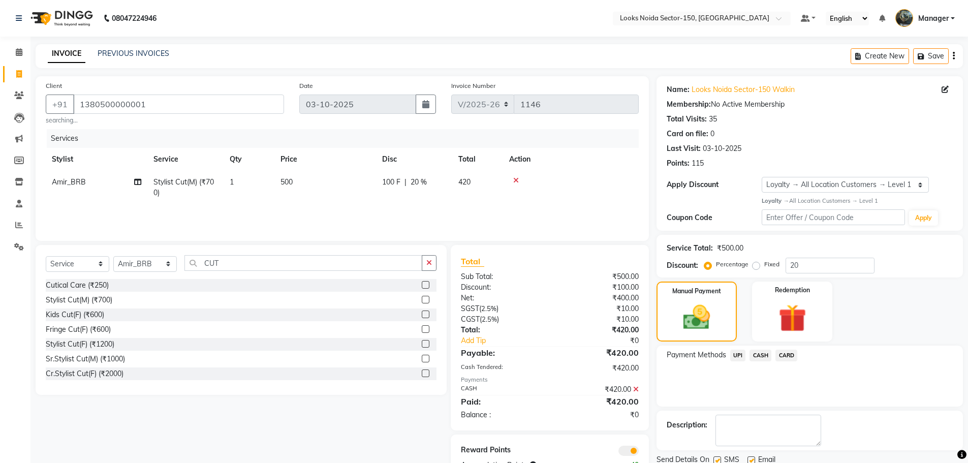
scroll to position [37, 0]
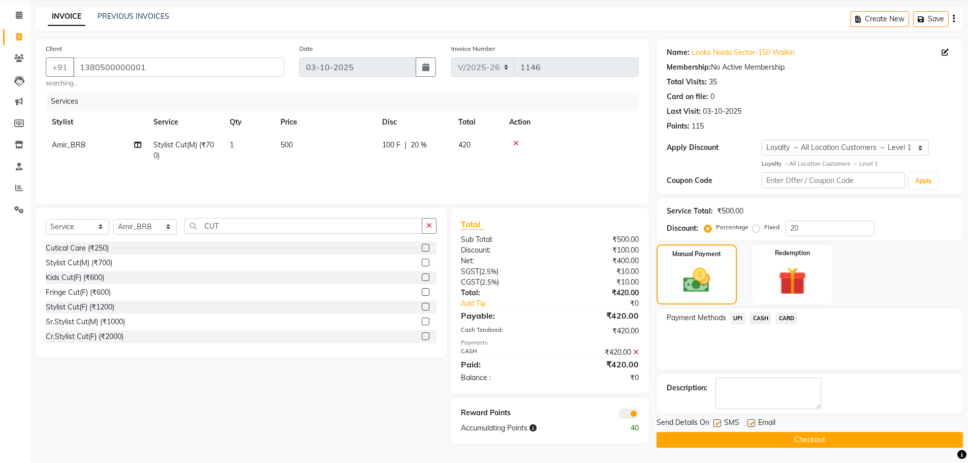
click at [675, 440] on button "Checkout" at bounding box center [809, 440] width 306 height 16
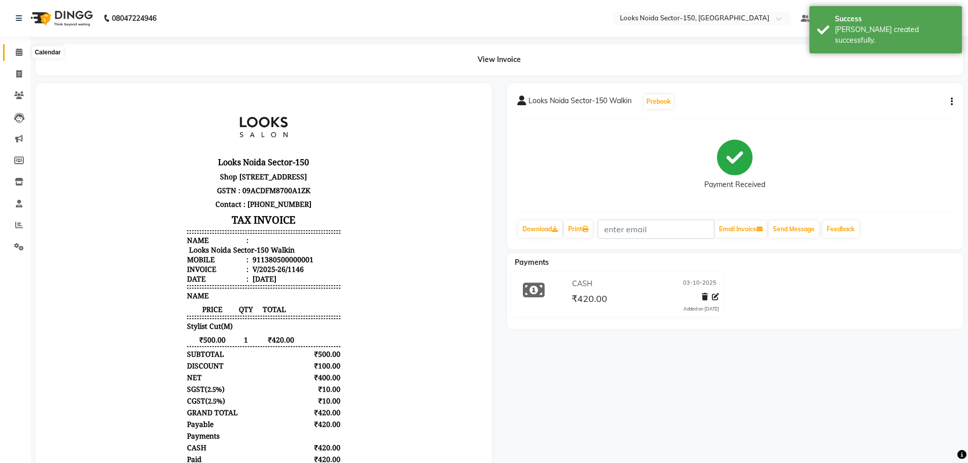
click at [21, 50] on icon at bounding box center [19, 52] width 7 height 8
